Goal: Information Seeking & Learning: Learn about a topic

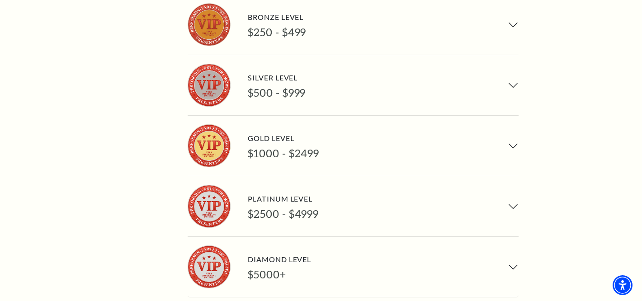
scroll to position [765, 0]
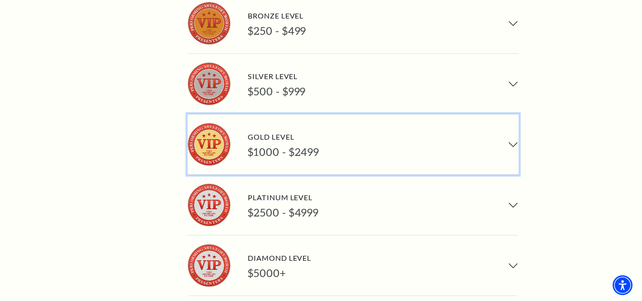
click at [514, 114] on button "Gold Level $1000 - $2499" at bounding box center [353, 144] width 331 height 60
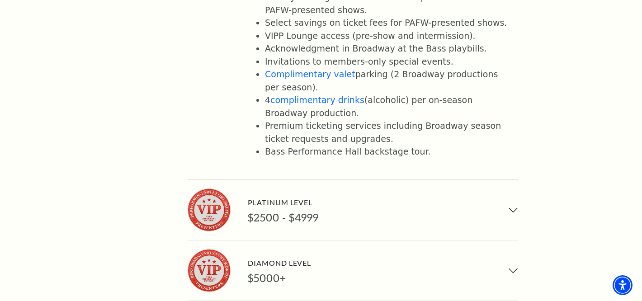
scroll to position [960, 0]
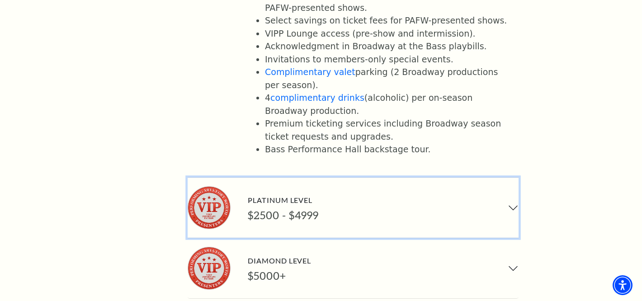
click at [515, 178] on button "Platinum Level $2500 - $4999" at bounding box center [353, 208] width 331 height 60
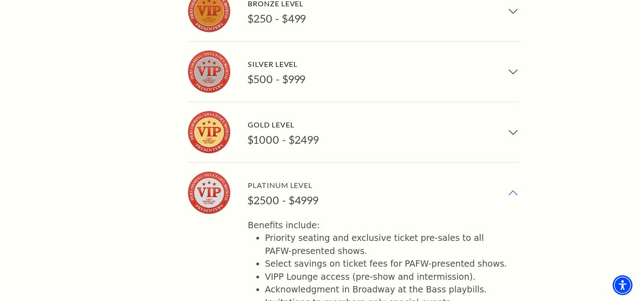
scroll to position [764, 0]
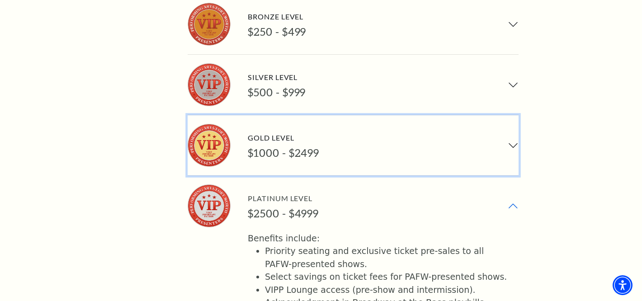
click at [513, 115] on button "Gold Level $1000 - $2499" at bounding box center [353, 145] width 331 height 60
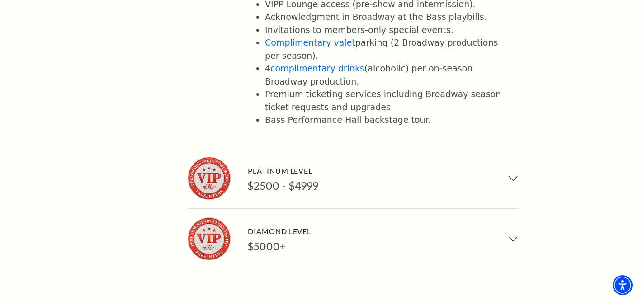
scroll to position [996, 0]
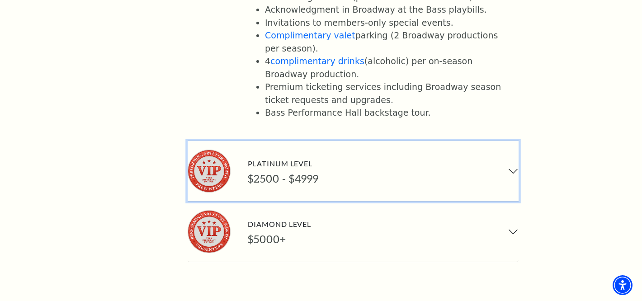
click at [515, 141] on button "Platinum Level $2500 - $4999" at bounding box center [353, 171] width 331 height 60
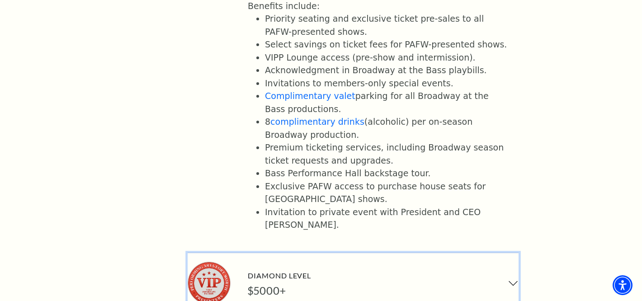
click at [514, 253] on button "Diamond Level $5000+" at bounding box center [353, 283] width 331 height 60
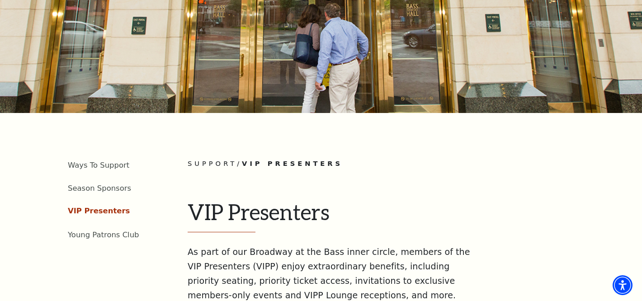
scroll to position [108, 0]
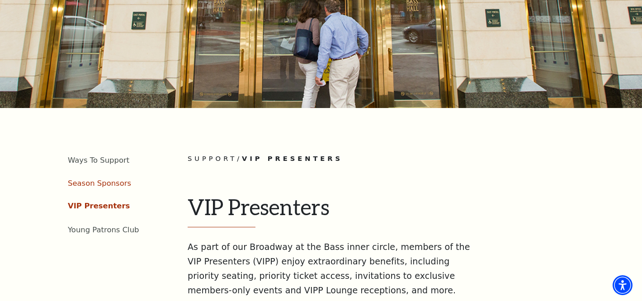
click at [107, 184] on link "Season Sponsors" at bounding box center [99, 183] width 63 height 9
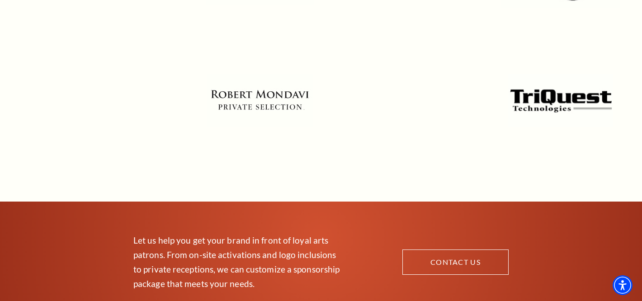
scroll to position [828, 0]
